Goal: Navigation & Orientation: Find specific page/section

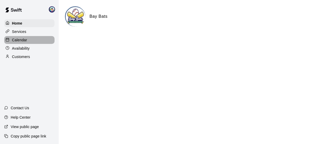
click at [15, 41] on p "Calendar" at bounding box center [19, 39] width 15 height 5
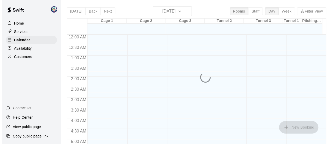
scroll to position [188, 0]
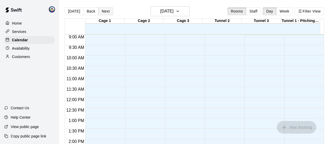
click at [102, 11] on button "Next" at bounding box center [105, 11] width 15 height 8
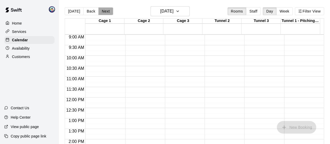
click at [101, 11] on button "Next" at bounding box center [105, 11] width 15 height 8
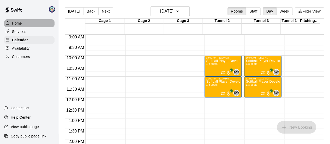
click at [19, 22] on p "Home" at bounding box center [17, 23] width 10 height 5
